Goal: Information Seeking & Learning: Learn about a topic

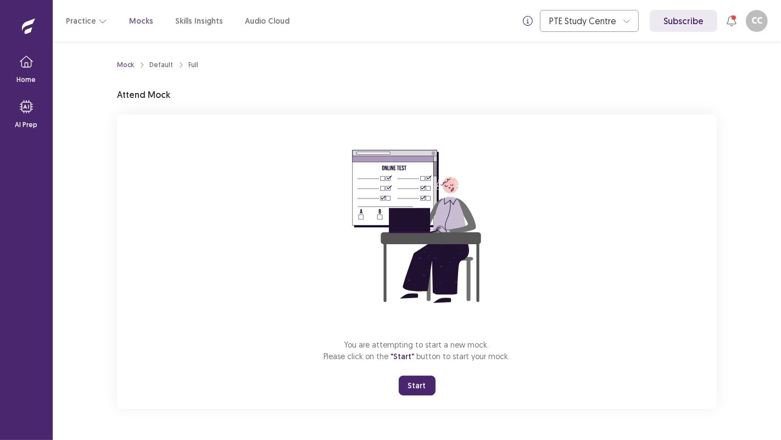
click at [420, 385] on button "Start" at bounding box center [417, 385] width 37 height 20
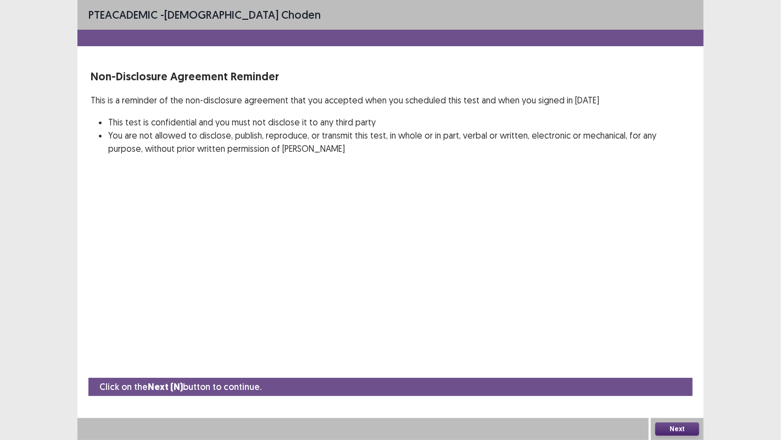
click at [684, 430] on button "Next" at bounding box center [678, 428] width 44 height 13
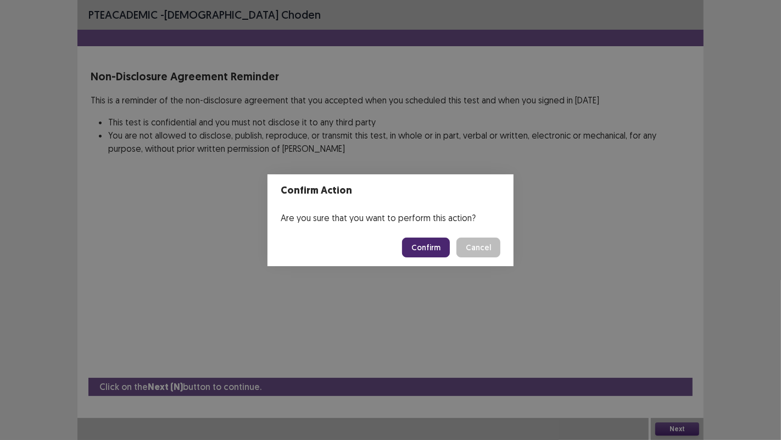
click at [429, 246] on button "Confirm" at bounding box center [426, 247] width 48 height 20
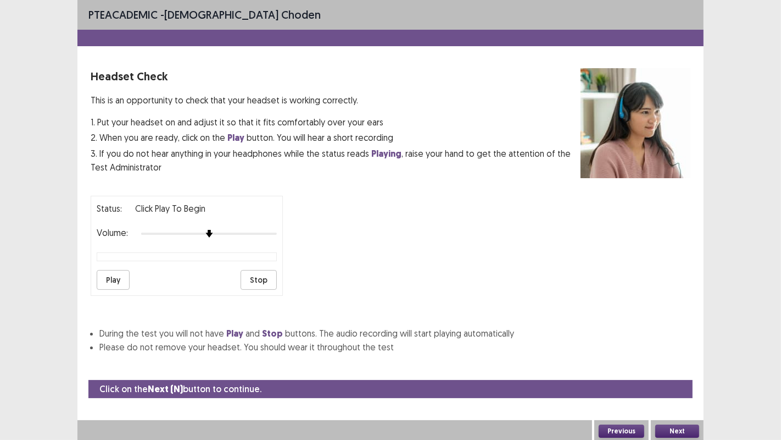
click at [102, 275] on button "Play" at bounding box center [113, 280] width 33 height 20
click at [686, 429] on button "Next" at bounding box center [678, 430] width 44 height 13
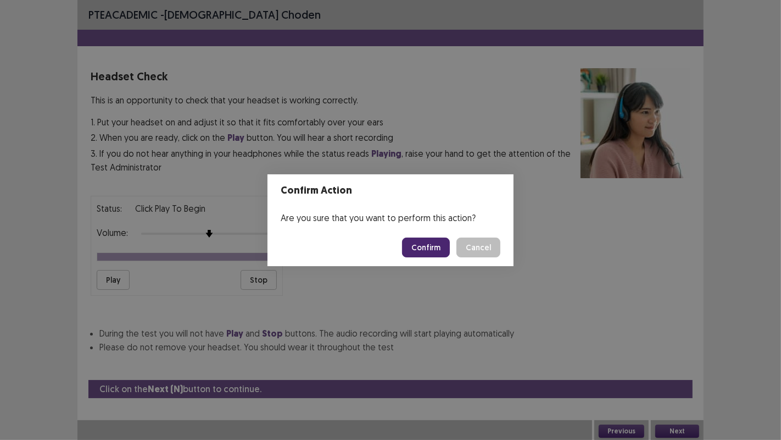
click at [431, 251] on button "Confirm" at bounding box center [426, 247] width 48 height 20
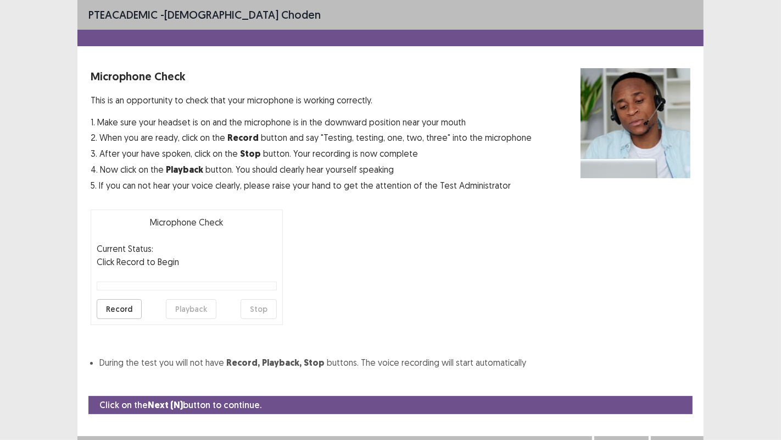
scroll to position [12, 0]
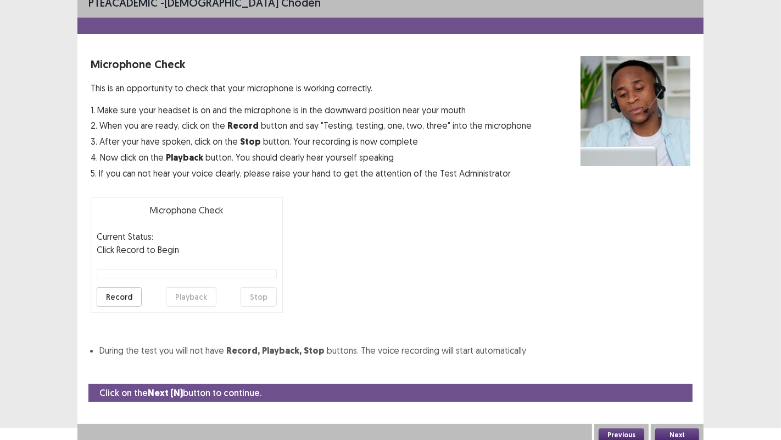
click at [670, 434] on button "Next" at bounding box center [678, 434] width 44 height 13
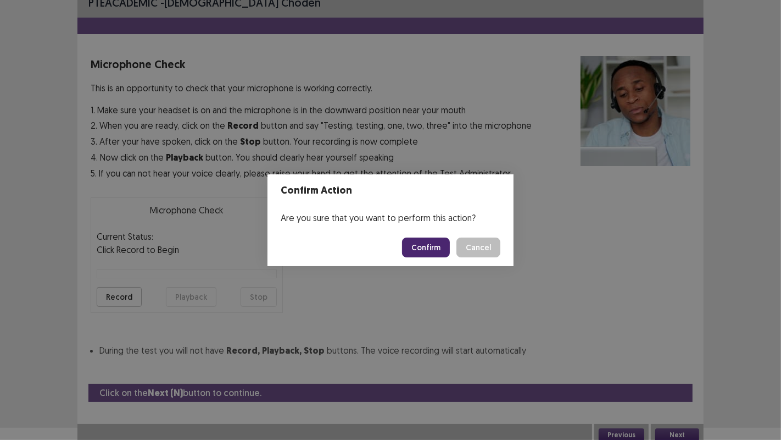
click at [471, 238] on button "Cancel" at bounding box center [479, 247] width 44 height 20
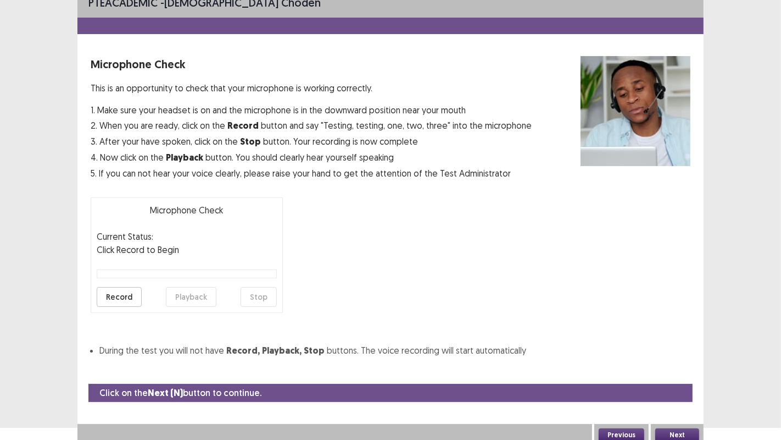
click at [120, 290] on button "Record" at bounding box center [119, 297] width 45 height 20
click at [232, 278] on div "Microphone Check Current Status: recording Click Record to Begin Record Playbac…" at bounding box center [187, 254] width 192 height 115
click at [257, 292] on button "Stop" at bounding box center [259, 297] width 36 height 20
drag, startPoint x: 112, startPoint y: 298, endPoint x: 201, endPoint y: 306, distance: 88.8
click at [202, 306] on div "Microphone Check Current Status: Recorded Click Record to Begin Record Playback…" at bounding box center [187, 254] width 192 height 115
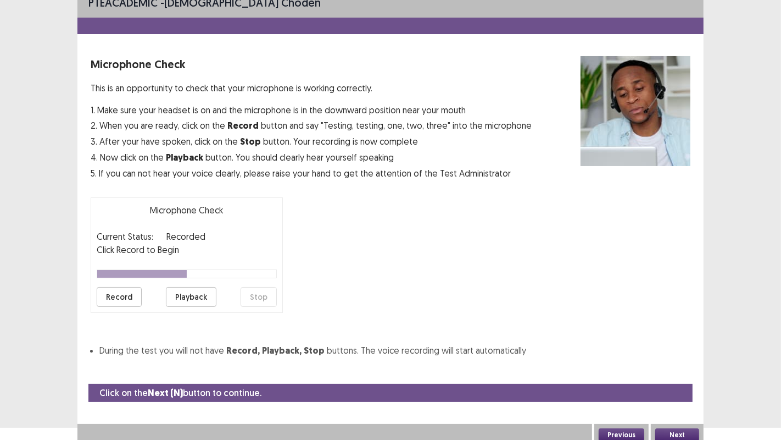
click at [191, 290] on button "Playback" at bounding box center [191, 297] width 51 height 20
click at [679, 435] on button "Next" at bounding box center [678, 434] width 44 height 13
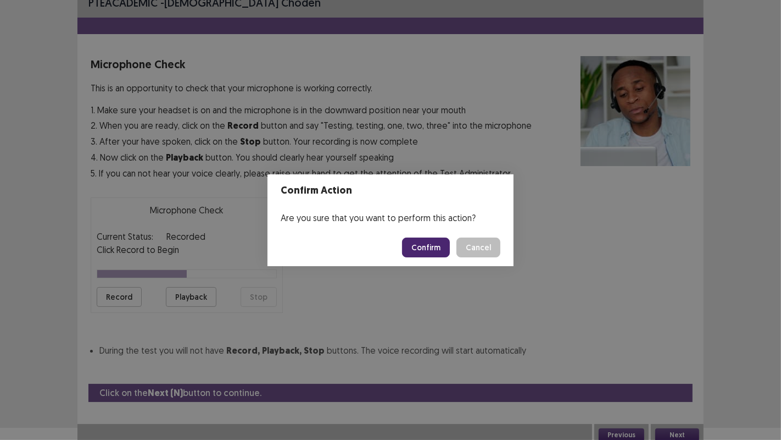
click at [430, 248] on button "Confirm" at bounding box center [426, 247] width 48 height 20
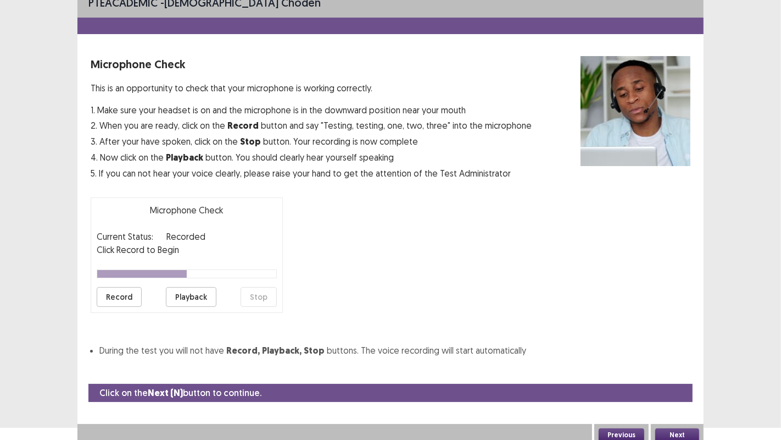
scroll to position [0, 0]
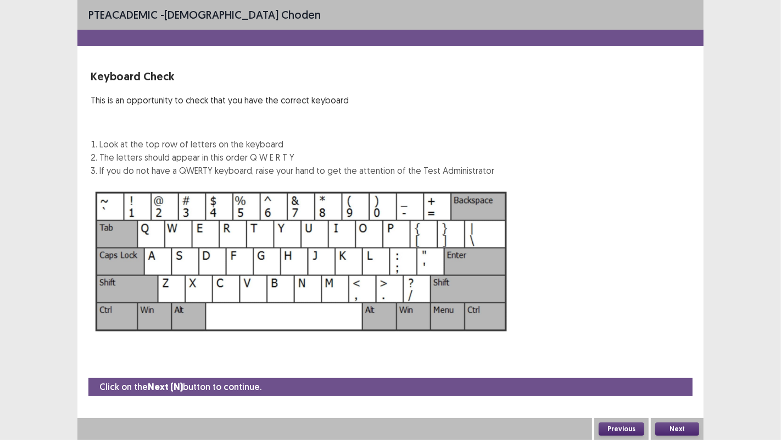
click at [684, 428] on button "Next" at bounding box center [678, 428] width 44 height 13
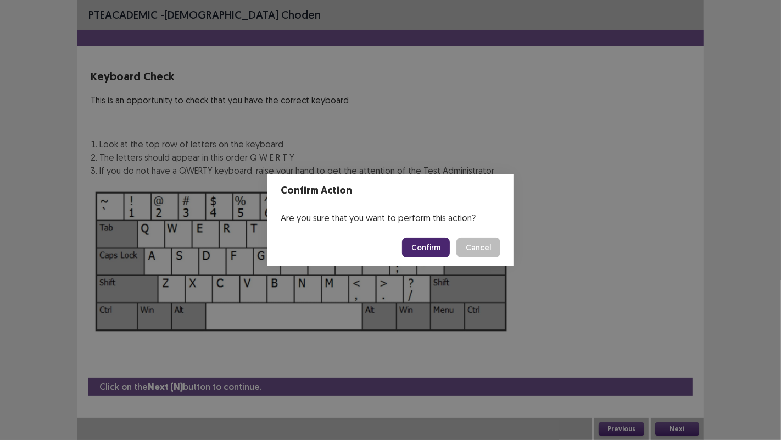
click at [442, 245] on button "Confirm" at bounding box center [426, 247] width 48 height 20
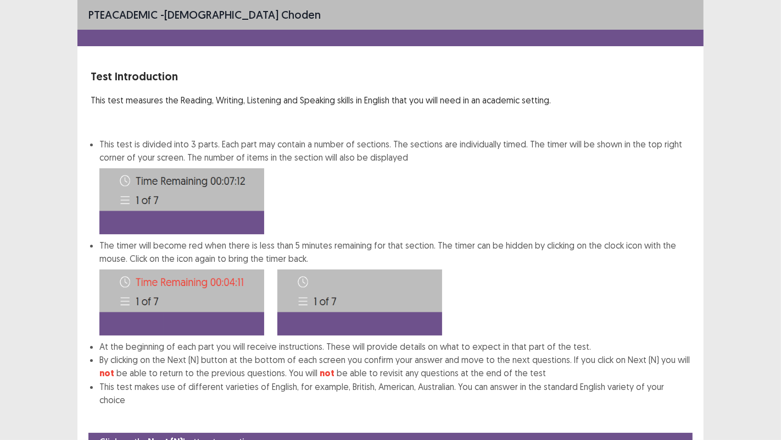
scroll to position [41, 0]
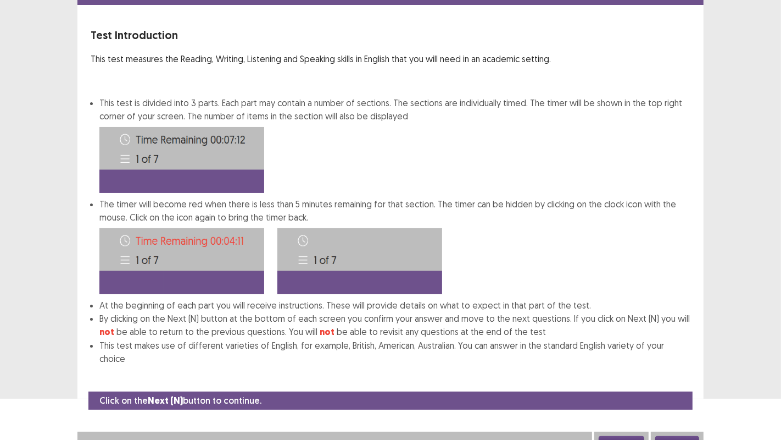
click at [681, 431] on div "Next" at bounding box center [677, 442] width 53 height 22
click at [680, 436] on button "Next" at bounding box center [678, 442] width 44 height 13
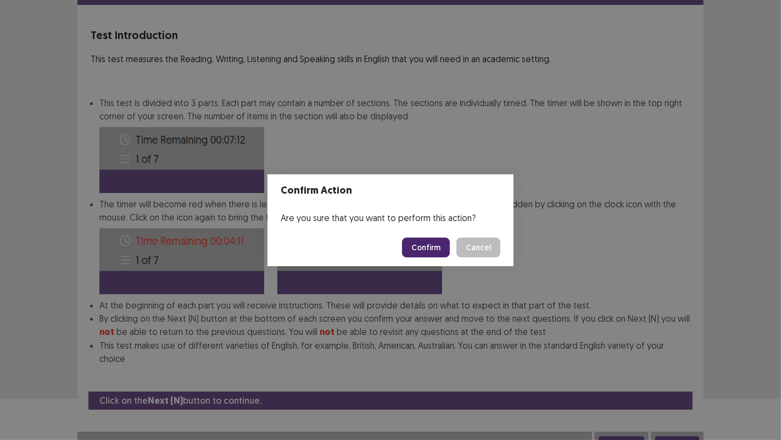
click at [436, 247] on button "Confirm" at bounding box center [426, 247] width 48 height 20
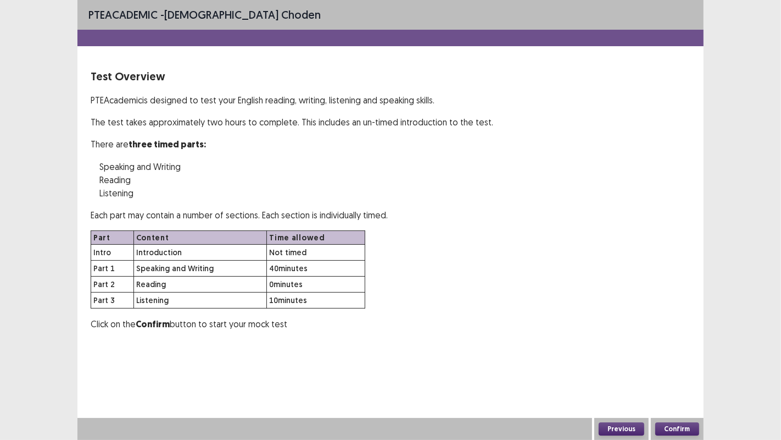
scroll to position [0, 0]
click at [676, 430] on button "Confirm" at bounding box center [678, 428] width 44 height 13
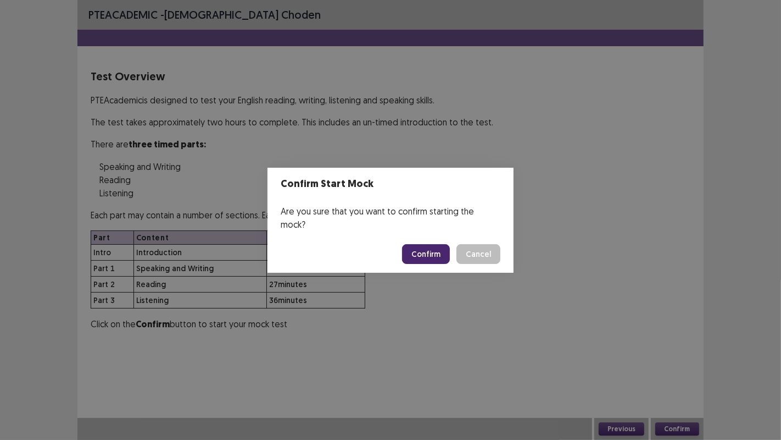
click at [430, 244] on button "Confirm" at bounding box center [426, 254] width 48 height 20
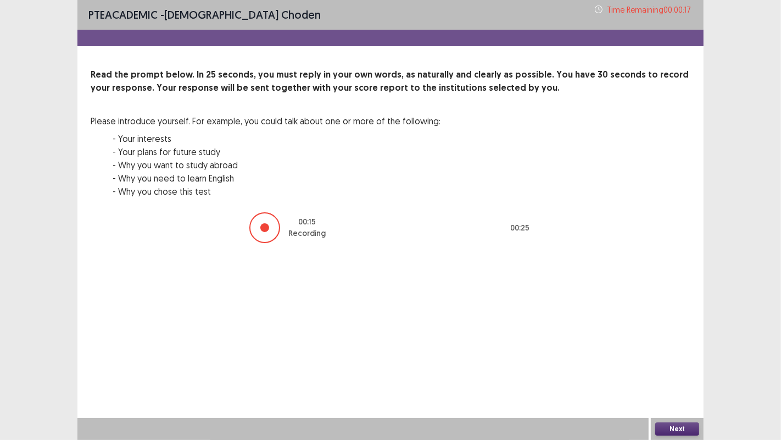
click at [673, 429] on button "Next" at bounding box center [678, 428] width 44 height 13
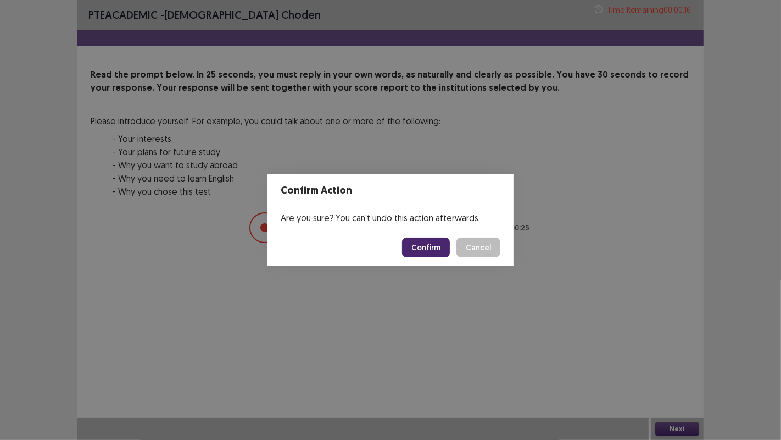
click at [413, 241] on button "Confirm" at bounding box center [426, 247] width 48 height 20
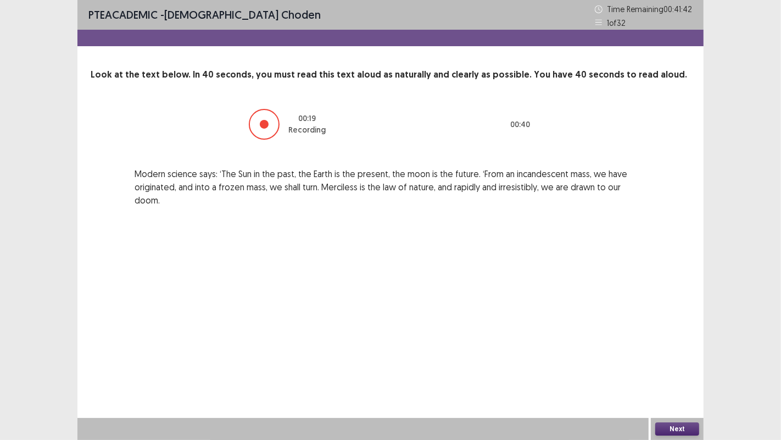
click at [681, 430] on button "Next" at bounding box center [678, 428] width 44 height 13
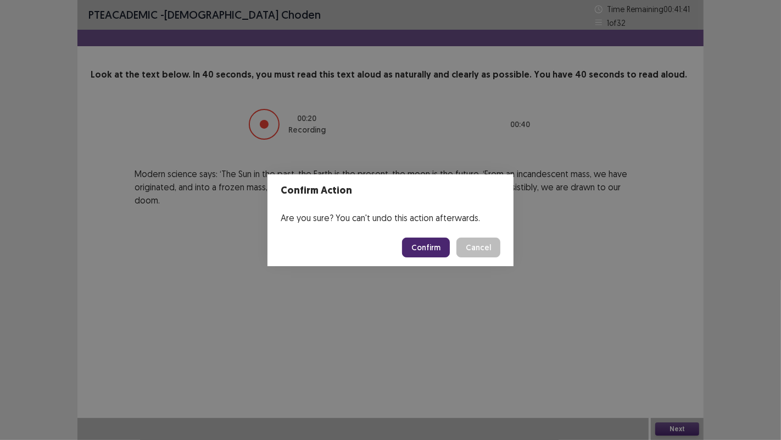
click at [438, 252] on button "Confirm" at bounding box center [426, 247] width 48 height 20
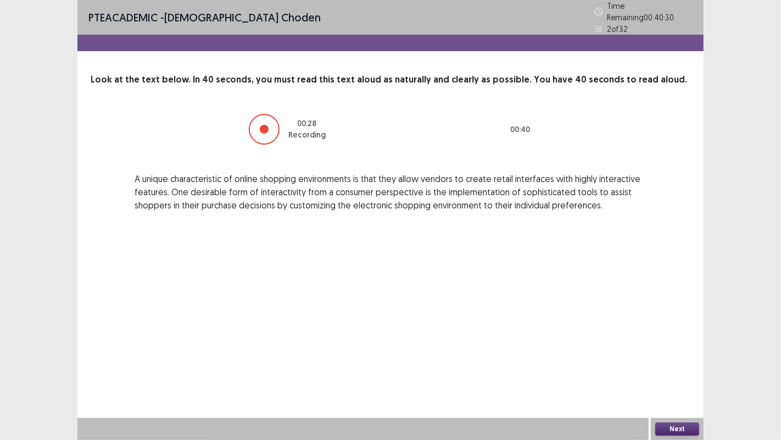
click at [670, 428] on button "Next" at bounding box center [678, 428] width 44 height 13
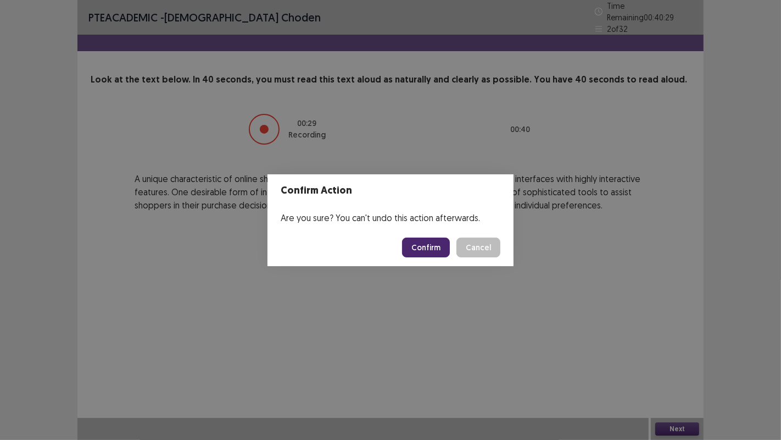
click at [432, 249] on button "Confirm" at bounding box center [426, 247] width 48 height 20
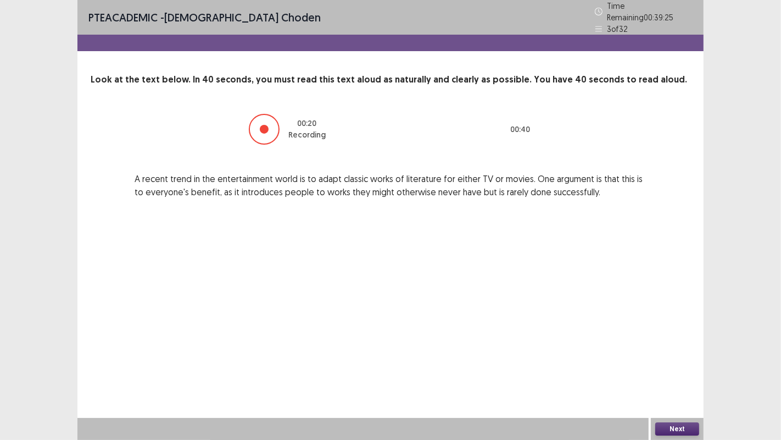
click at [670, 425] on button "Next" at bounding box center [678, 428] width 44 height 13
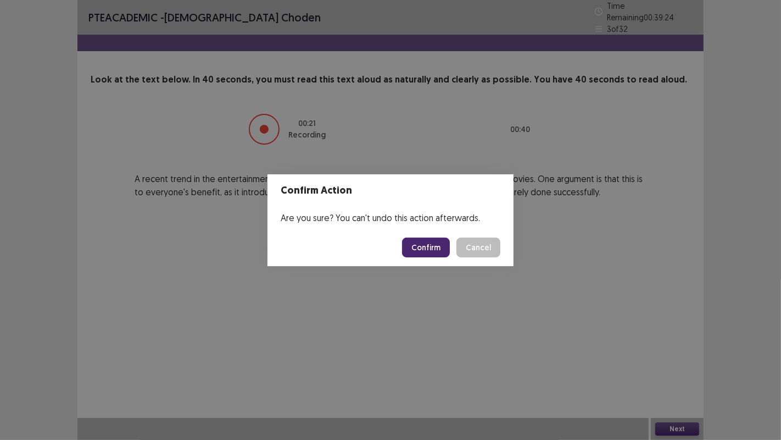
click at [422, 246] on button "Confirm" at bounding box center [426, 247] width 48 height 20
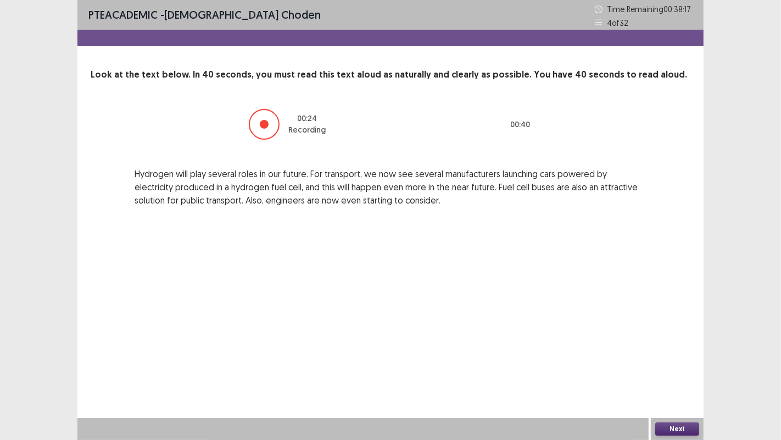
click at [675, 424] on button "Next" at bounding box center [678, 428] width 44 height 13
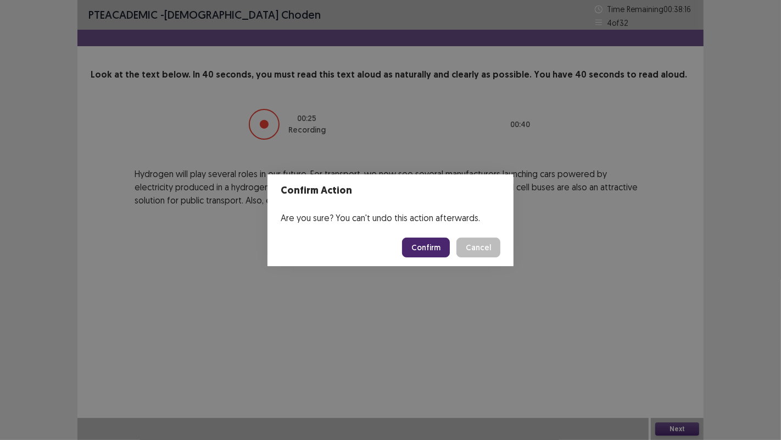
click at [429, 244] on button "Confirm" at bounding box center [426, 247] width 48 height 20
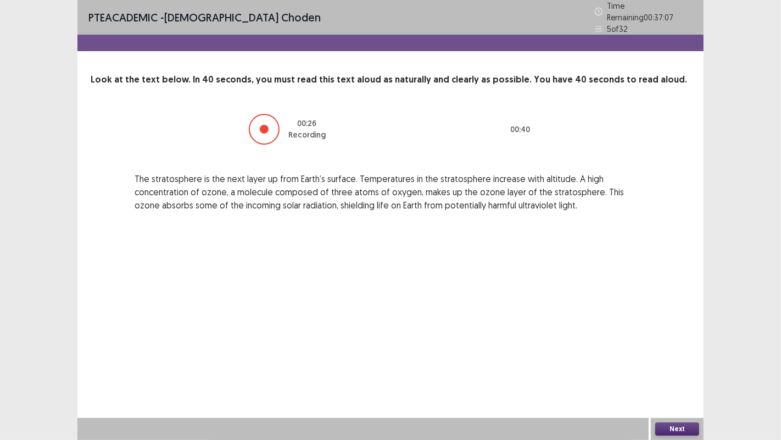
click at [671, 426] on button "Next" at bounding box center [678, 428] width 44 height 13
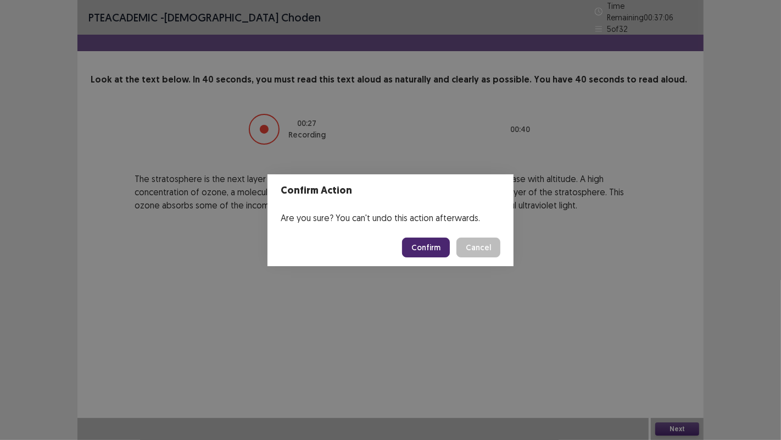
click at [434, 250] on button "Confirm" at bounding box center [426, 247] width 48 height 20
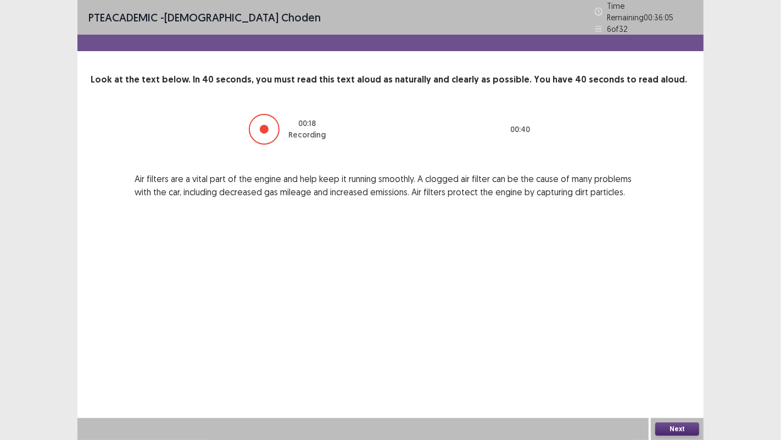
click at [674, 430] on button "Next" at bounding box center [678, 428] width 44 height 13
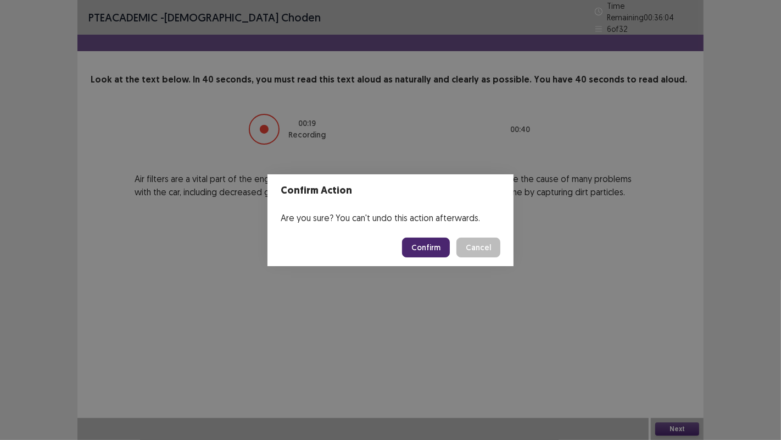
click at [429, 243] on button "Confirm" at bounding box center [426, 247] width 48 height 20
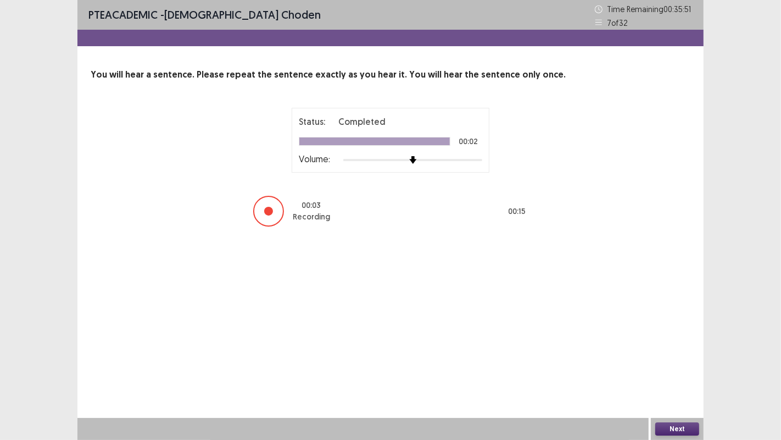
click at [674, 423] on button "Next" at bounding box center [678, 428] width 44 height 13
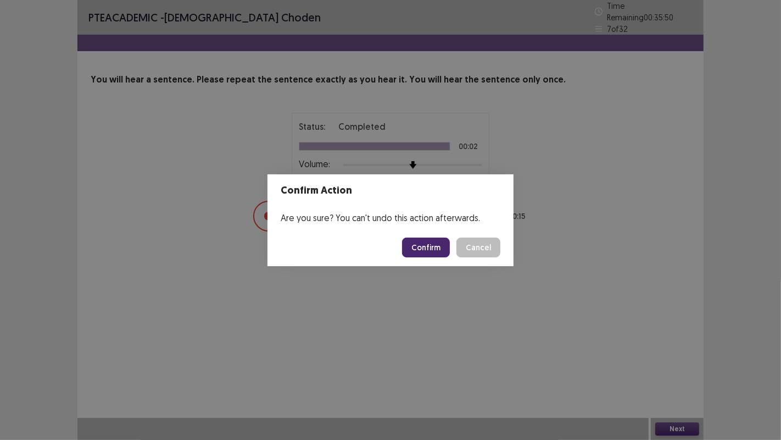
click at [442, 249] on button "Confirm" at bounding box center [426, 247] width 48 height 20
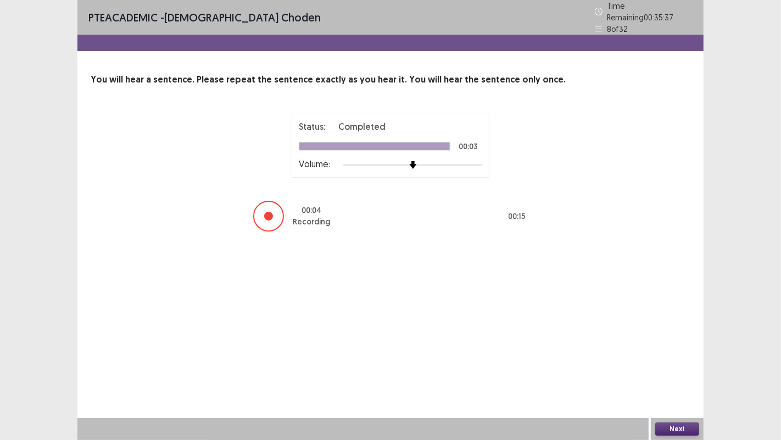
click at [659, 425] on button "Next" at bounding box center [678, 428] width 44 height 13
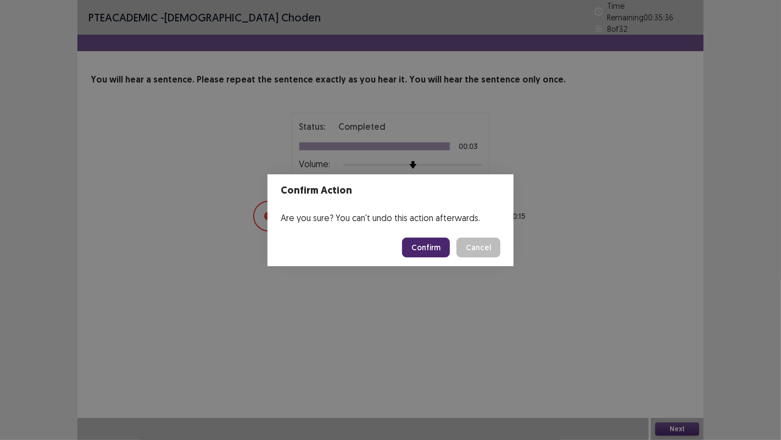
click at [424, 242] on button "Confirm" at bounding box center [426, 247] width 48 height 20
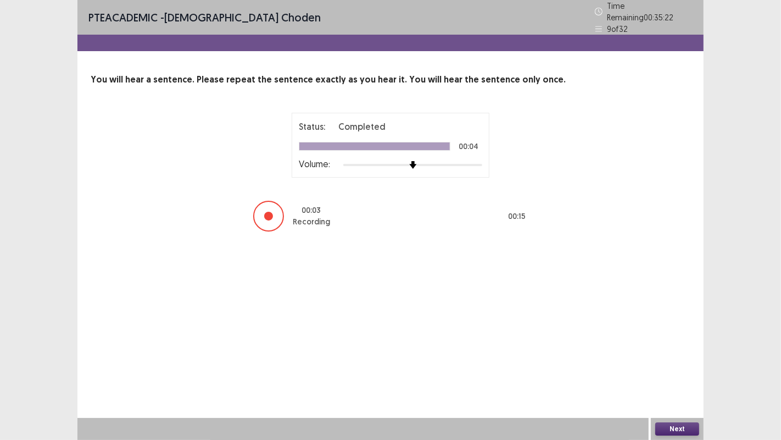
click at [670, 427] on button "Next" at bounding box center [678, 428] width 44 height 13
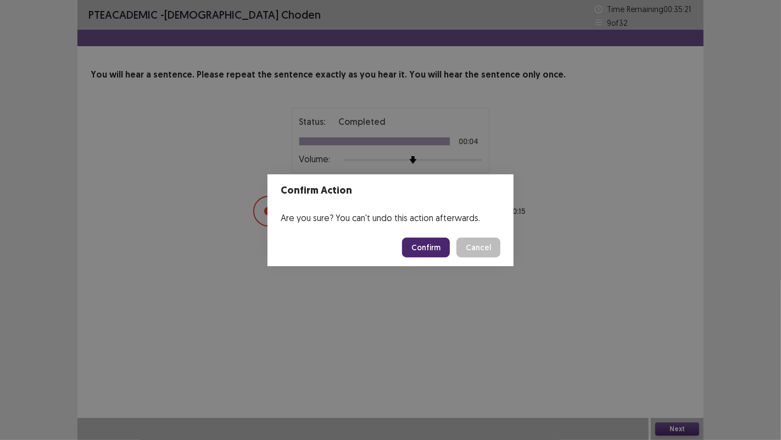
click at [430, 247] on button "Confirm" at bounding box center [426, 247] width 48 height 20
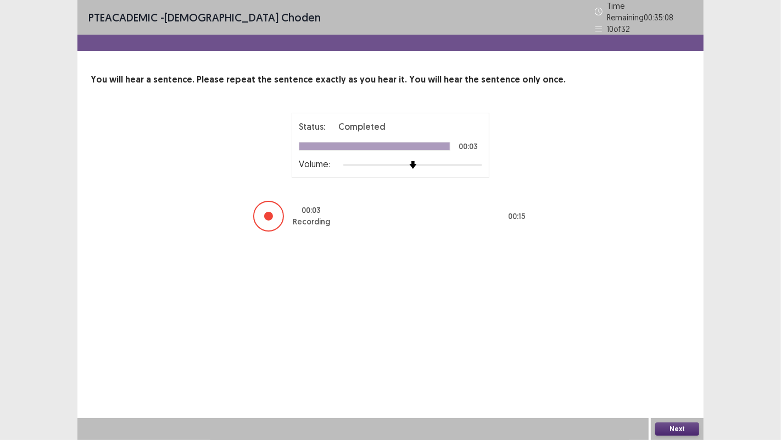
click at [680, 428] on button "Next" at bounding box center [678, 428] width 44 height 13
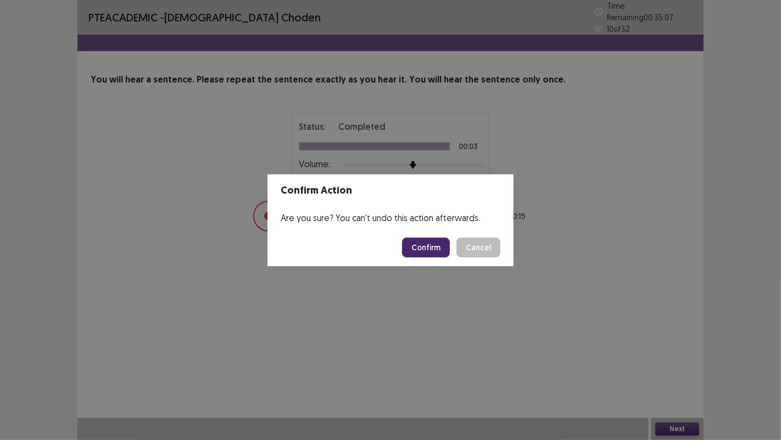
click at [435, 247] on button "Confirm" at bounding box center [426, 247] width 48 height 20
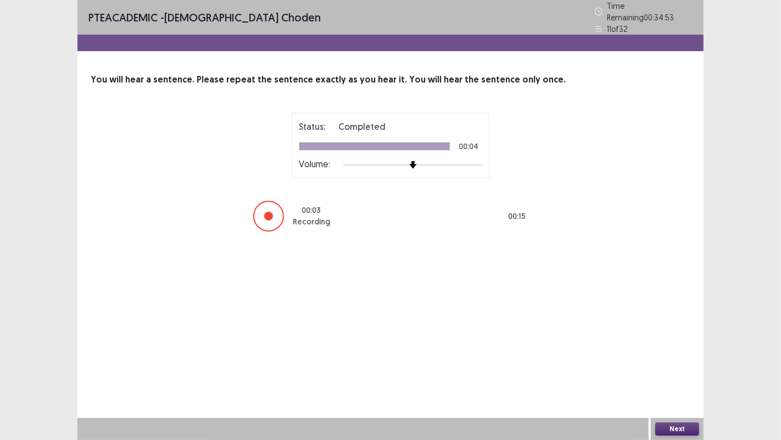
click at [681, 431] on button "Next" at bounding box center [678, 428] width 44 height 13
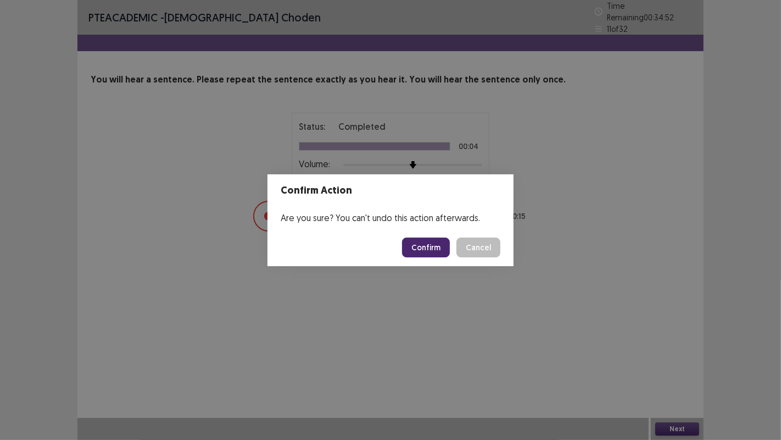
click at [423, 238] on button "Confirm" at bounding box center [426, 247] width 48 height 20
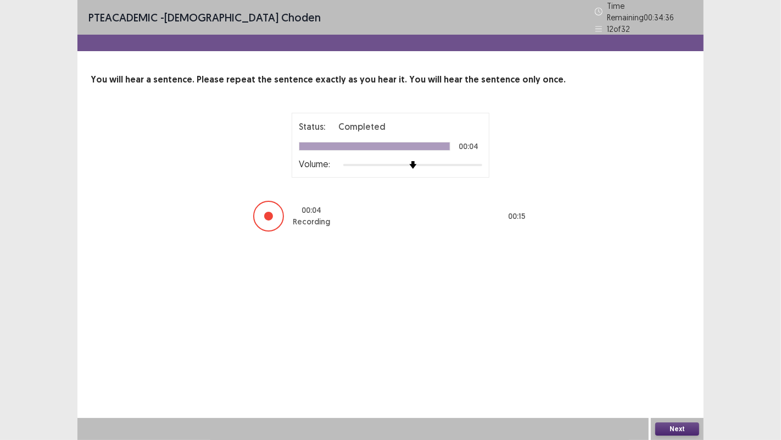
click at [671, 424] on button "Next" at bounding box center [678, 428] width 44 height 13
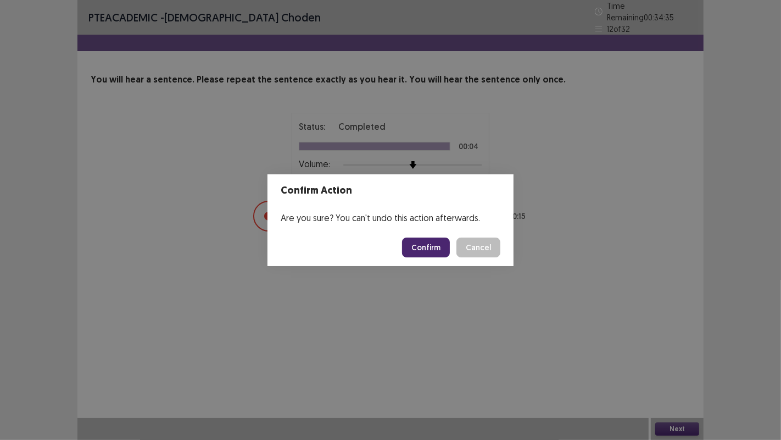
click at [433, 246] on button "Confirm" at bounding box center [426, 247] width 48 height 20
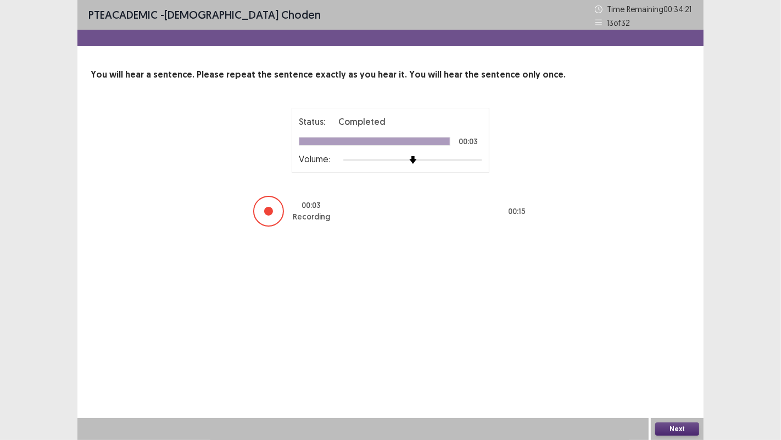
click at [679, 429] on button "Next" at bounding box center [678, 428] width 44 height 13
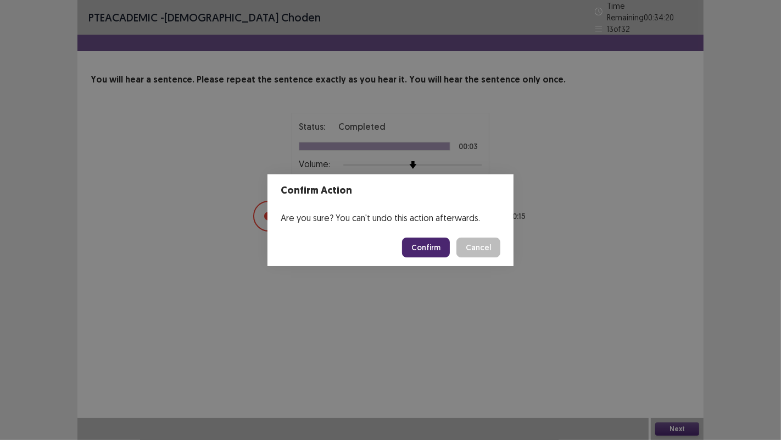
click at [436, 244] on button "Confirm" at bounding box center [426, 247] width 48 height 20
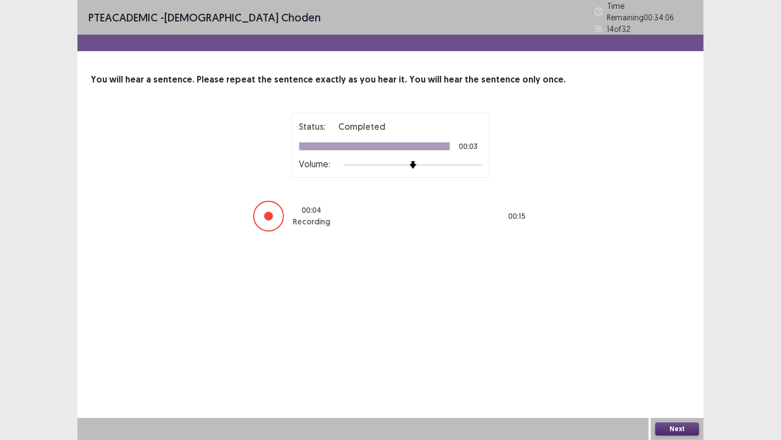
click at [675, 427] on button "Next" at bounding box center [678, 428] width 44 height 13
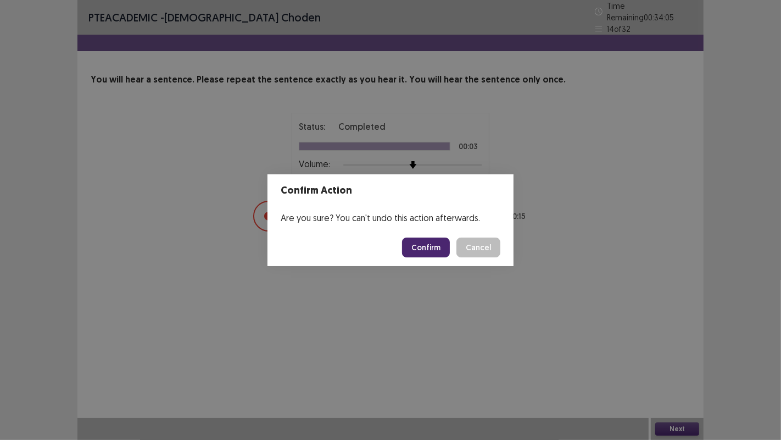
click at [417, 246] on button "Confirm" at bounding box center [426, 247] width 48 height 20
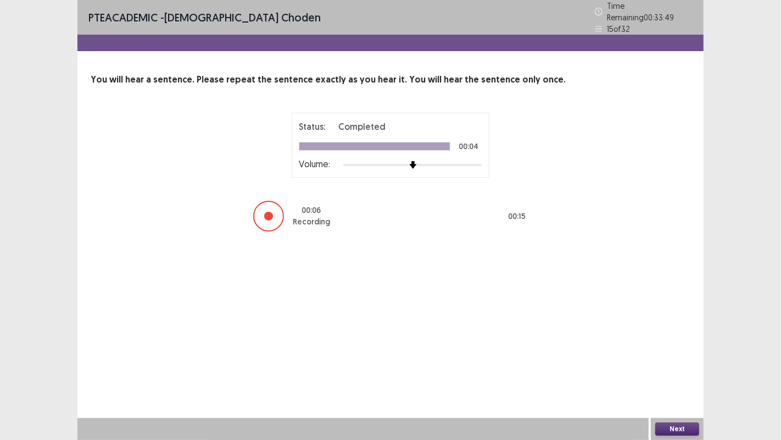
click at [671, 430] on button "Next" at bounding box center [678, 428] width 44 height 13
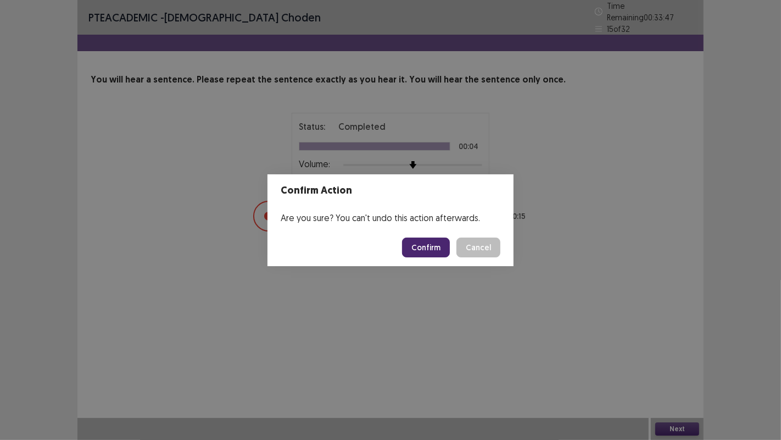
click at [430, 246] on button "Confirm" at bounding box center [426, 247] width 48 height 20
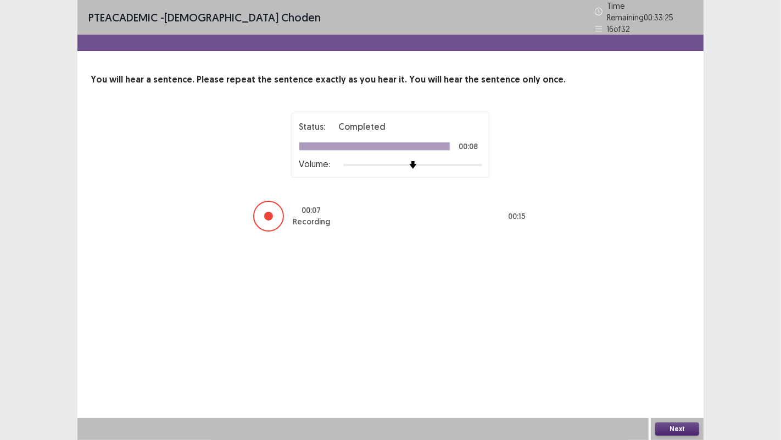
click at [680, 427] on button "Next" at bounding box center [678, 428] width 44 height 13
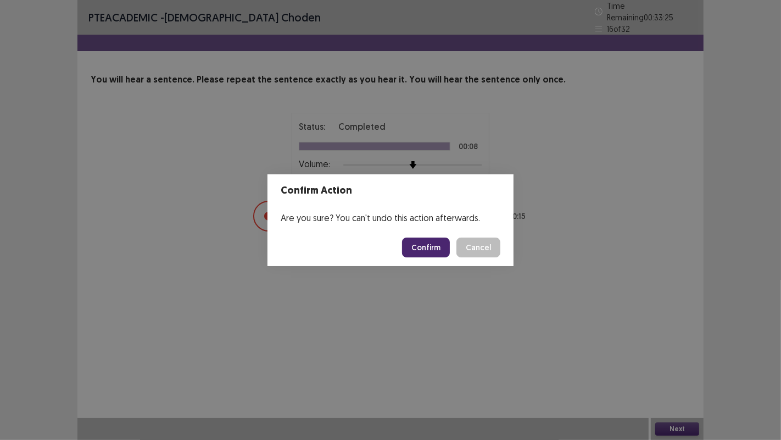
click at [425, 240] on button "Confirm" at bounding box center [426, 247] width 48 height 20
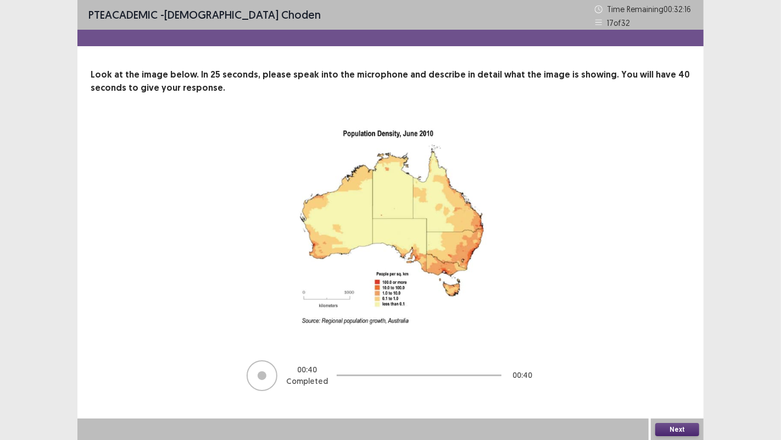
click at [696, 436] on div "Next" at bounding box center [677, 429] width 53 height 22
click at [679, 432] on button "Next" at bounding box center [678, 429] width 44 height 13
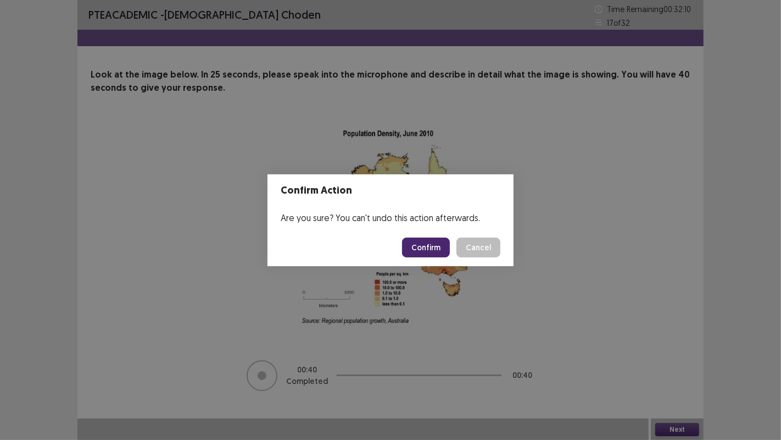
click at [425, 250] on button "Confirm" at bounding box center [426, 247] width 48 height 20
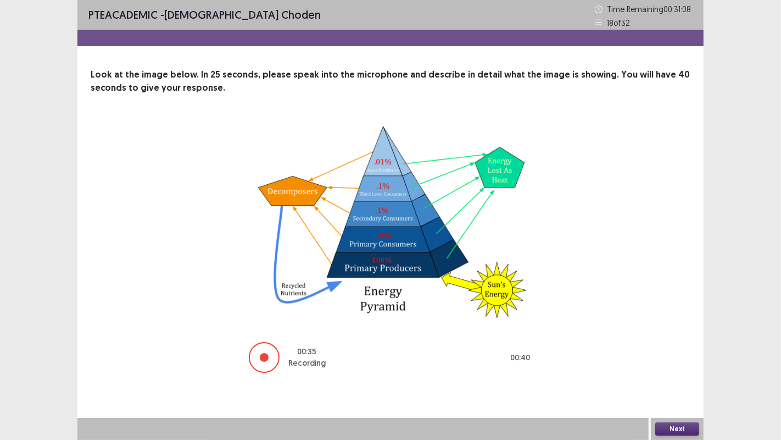
click at [683, 429] on button "Next" at bounding box center [678, 428] width 44 height 13
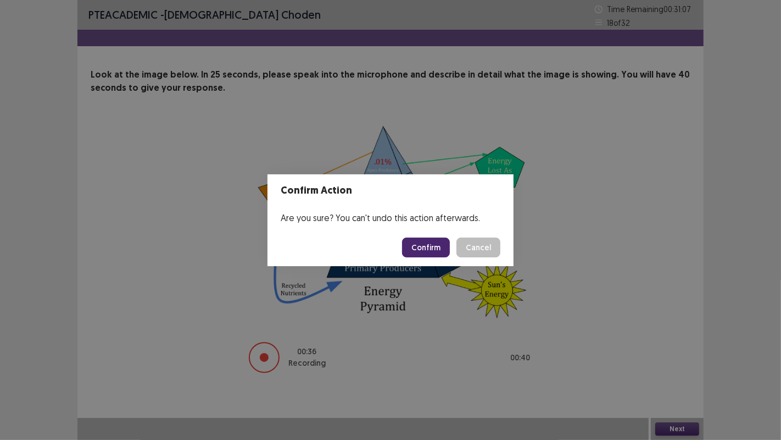
click at [447, 246] on button "Confirm" at bounding box center [426, 247] width 48 height 20
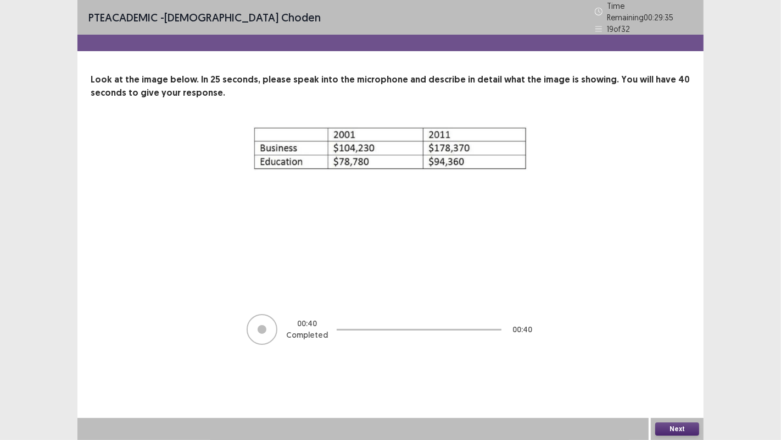
click at [674, 430] on button "Next" at bounding box center [678, 428] width 44 height 13
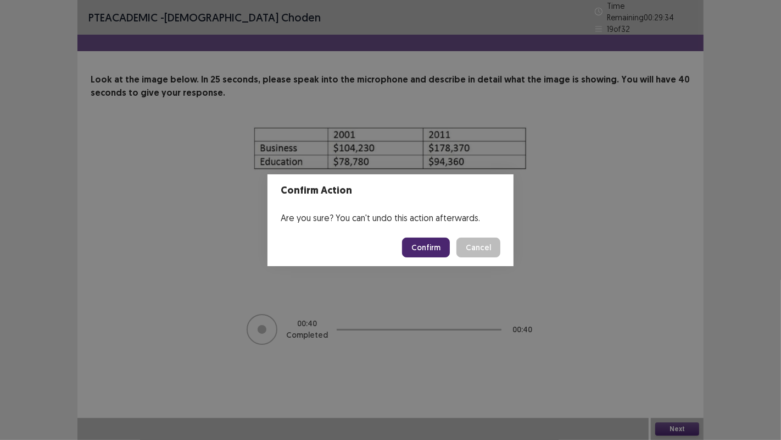
click at [434, 249] on button "Confirm" at bounding box center [426, 247] width 48 height 20
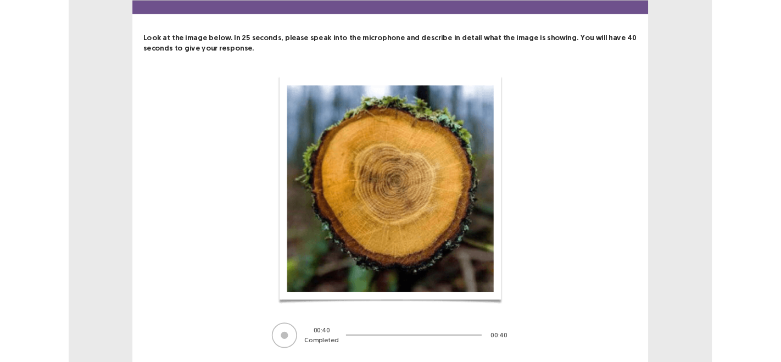
scroll to position [61, 0]
